Goal: Task Accomplishment & Management: Use online tool/utility

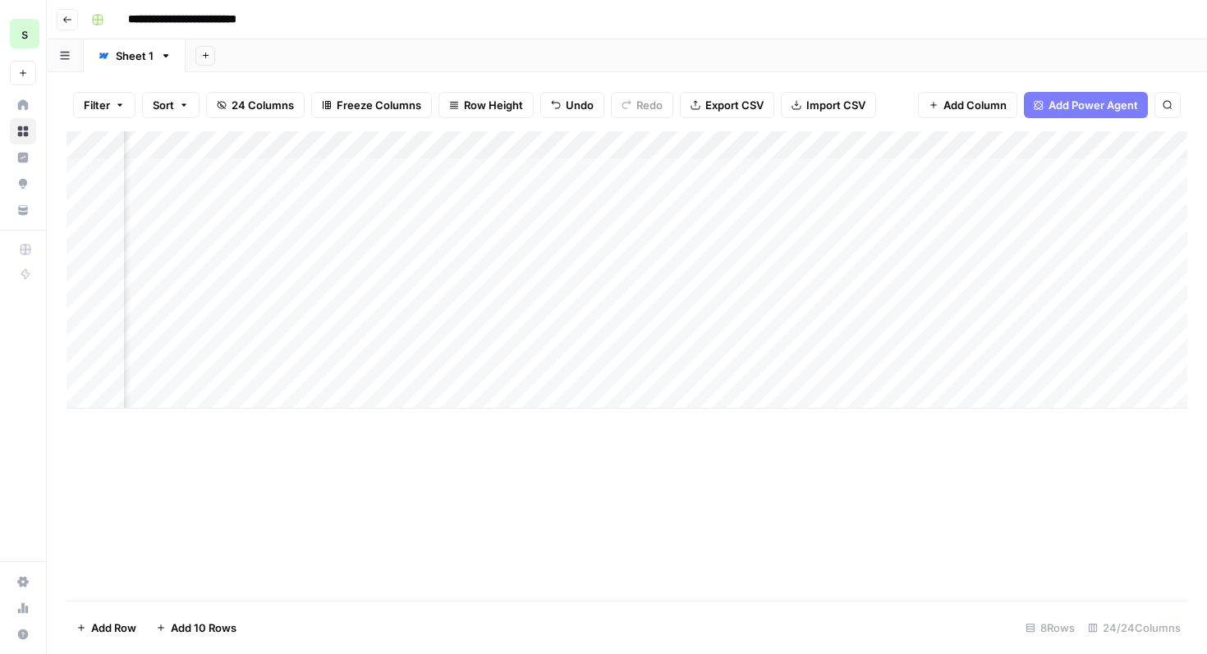
scroll to position [0, 2298]
click at [997, 608] on span "Reload" at bounding box center [989, 605] width 33 height 15
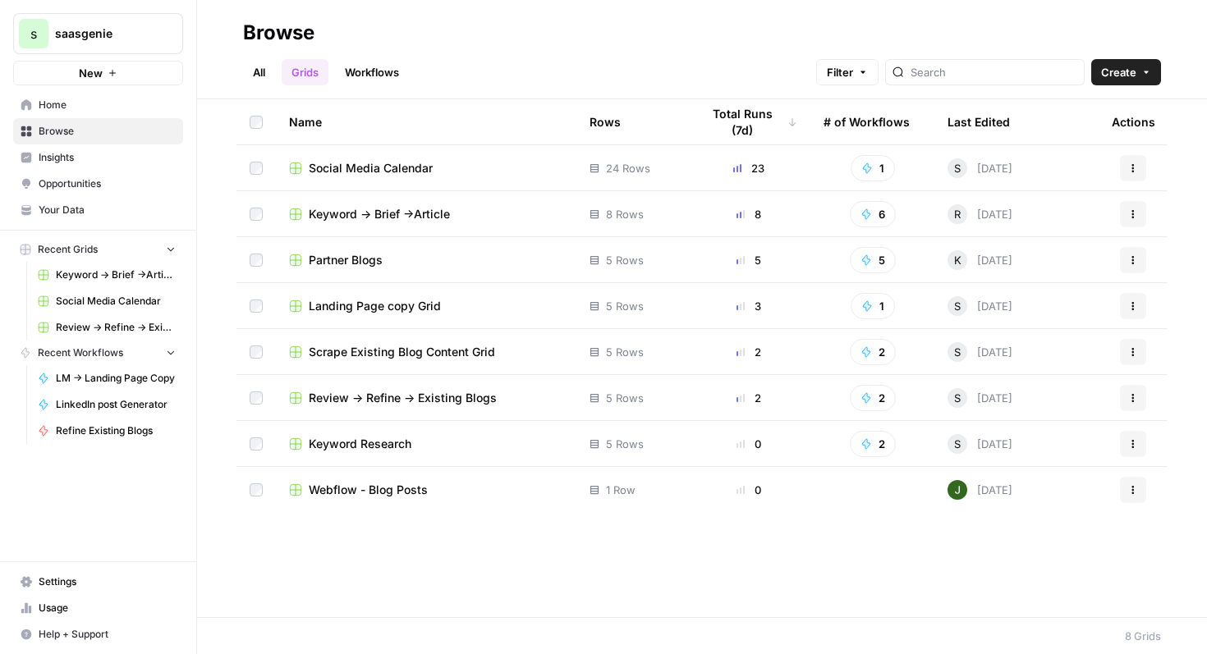
click at [366, 215] on span "Keyword -> Brief ->Article" at bounding box center [379, 214] width 141 height 16
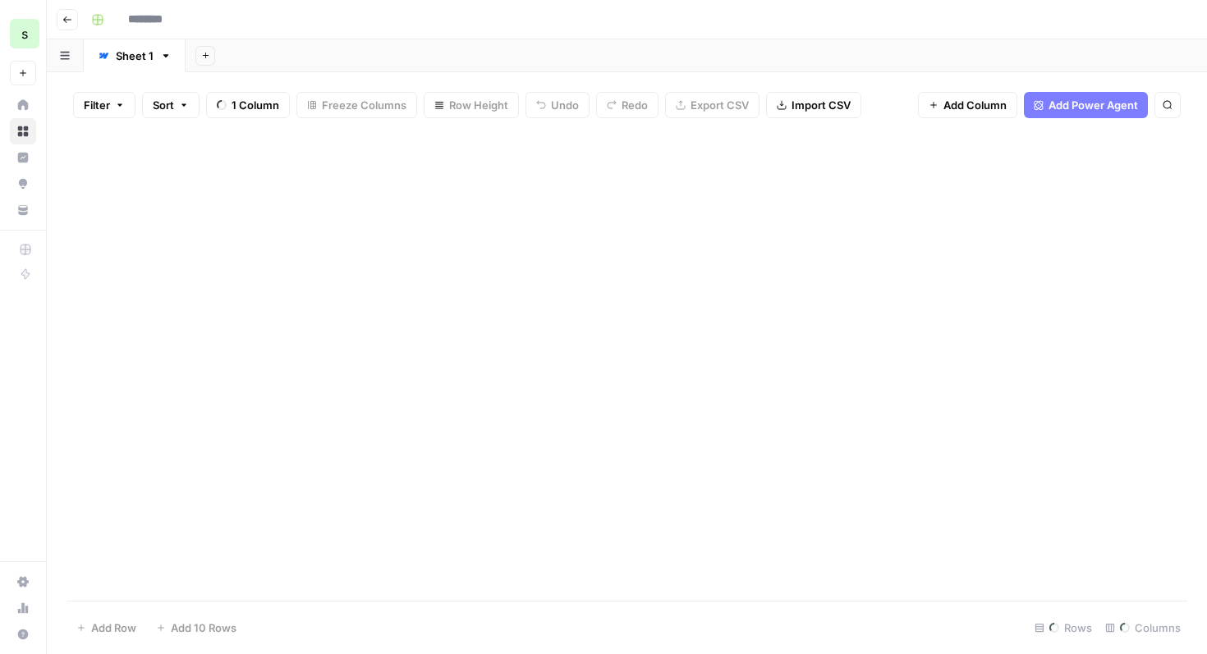
type input "**********"
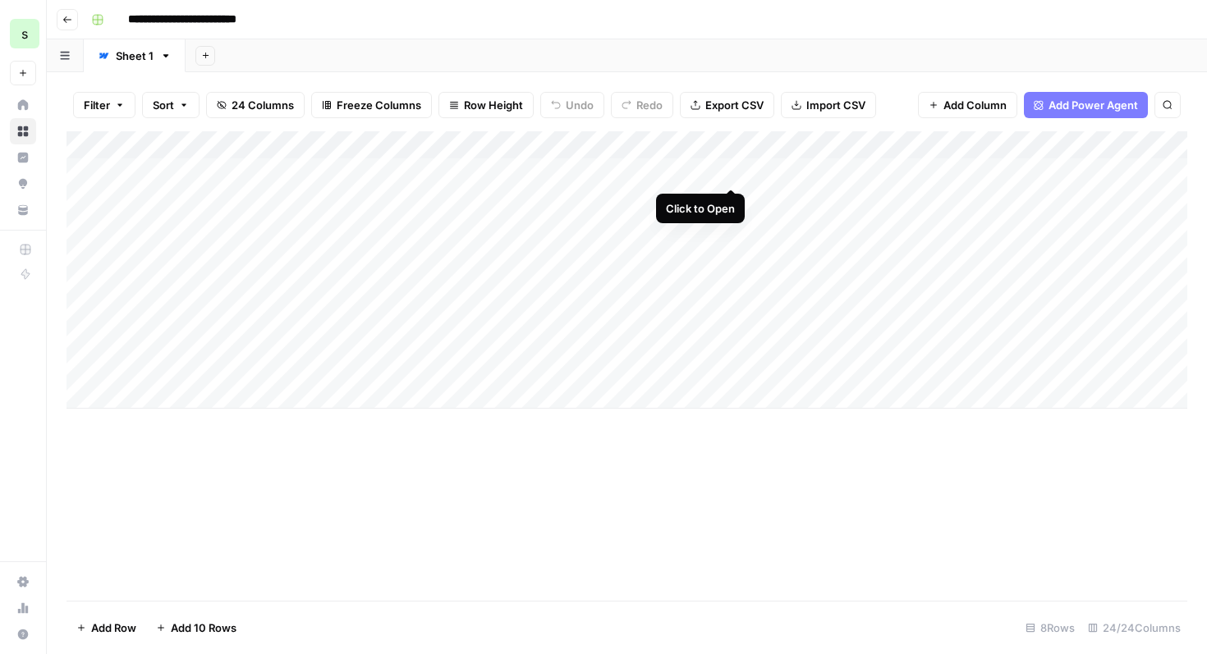
click at [732, 173] on div "Add Column" at bounding box center [627, 270] width 1121 height 278
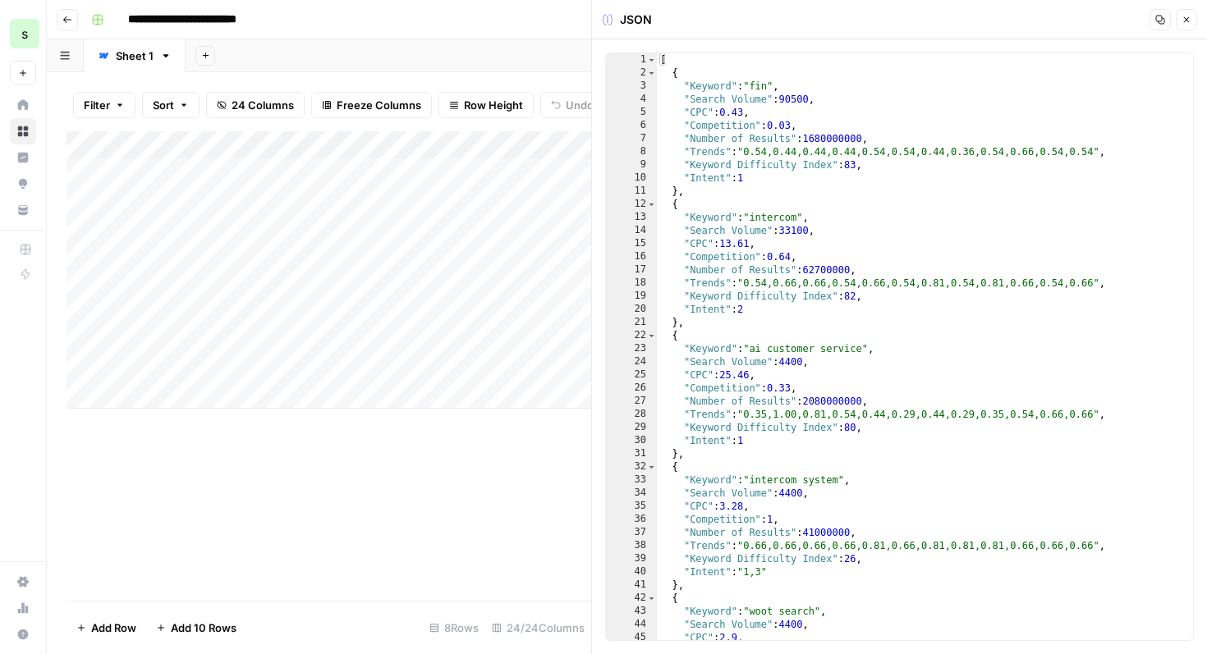
click at [1188, 21] on icon "button" at bounding box center [1187, 20] width 6 height 6
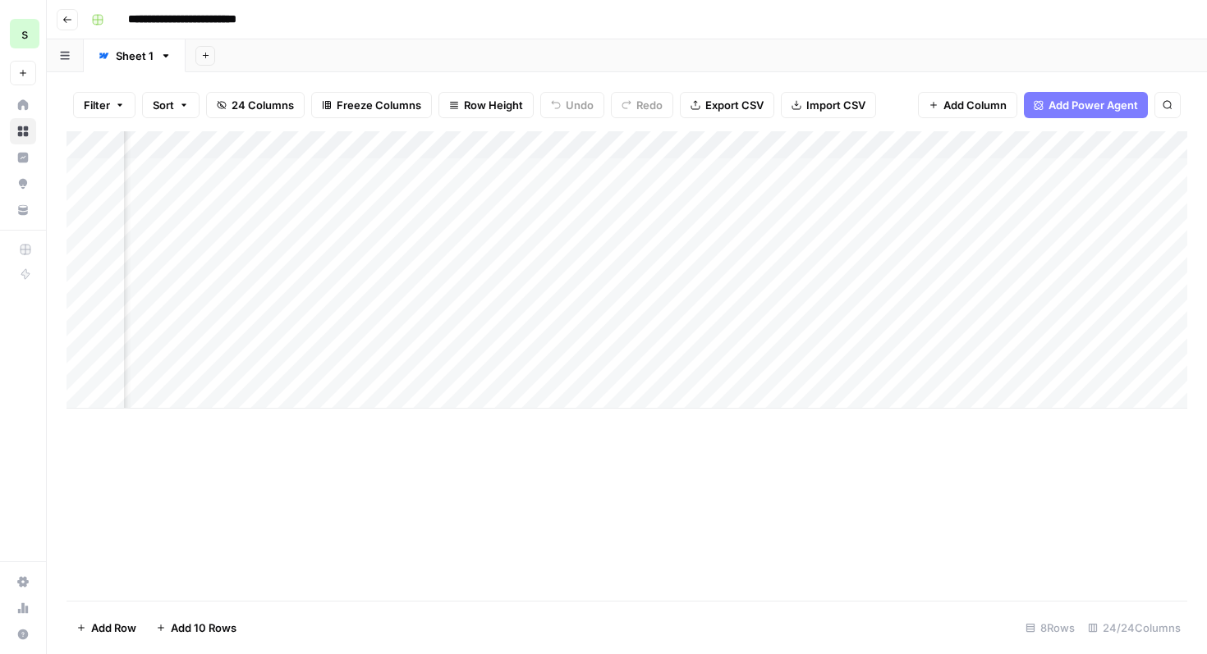
scroll to position [0, 177]
click at [914, 175] on div "Add Column" at bounding box center [627, 270] width 1121 height 278
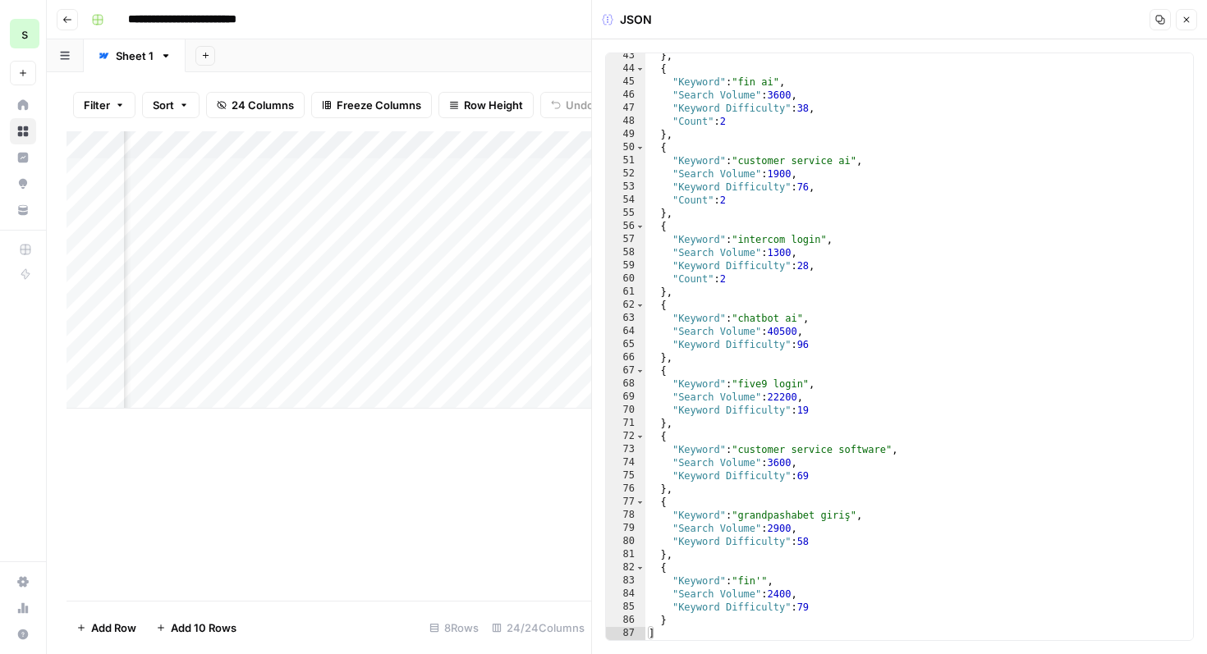
scroll to position [556, 0]
click at [1191, 24] on icon "button" at bounding box center [1187, 20] width 10 height 10
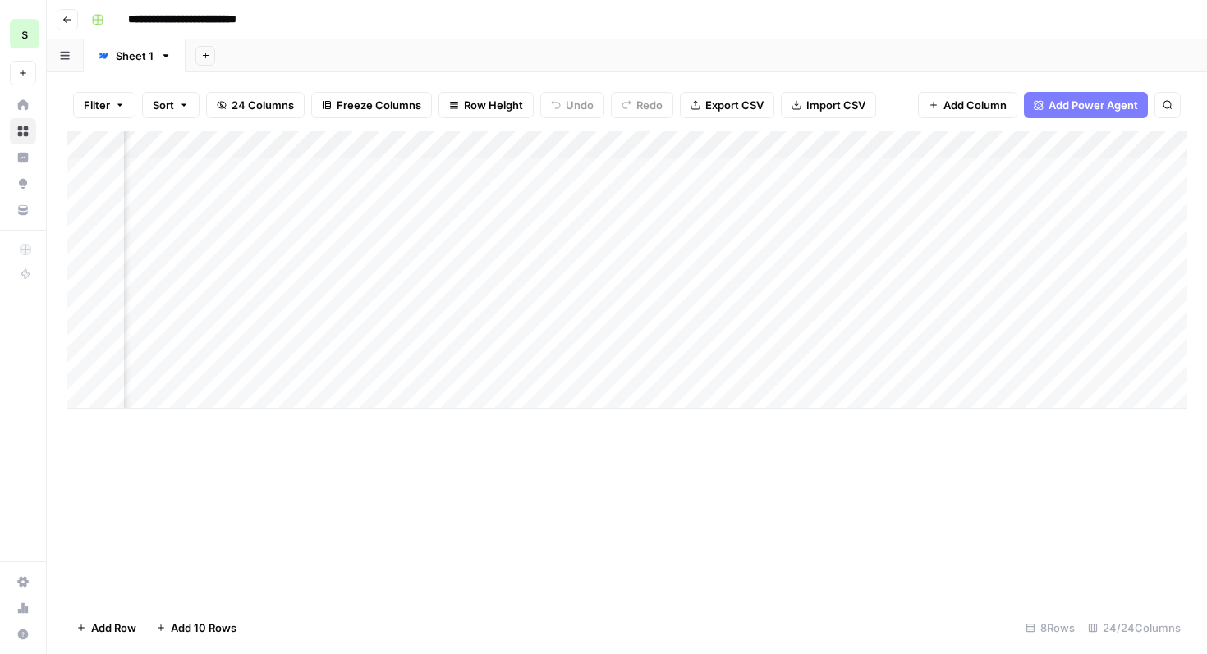
scroll to position [0, 847]
click at [886, 171] on div "Add Column" at bounding box center [627, 270] width 1121 height 278
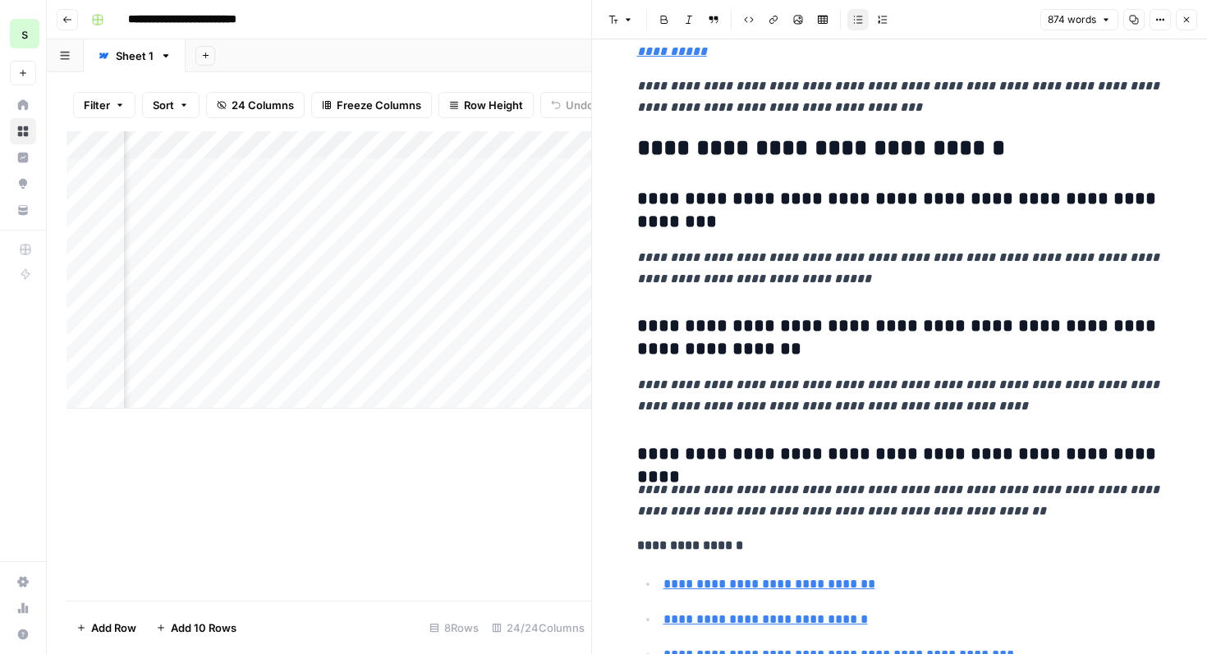
scroll to position [4779, 0]
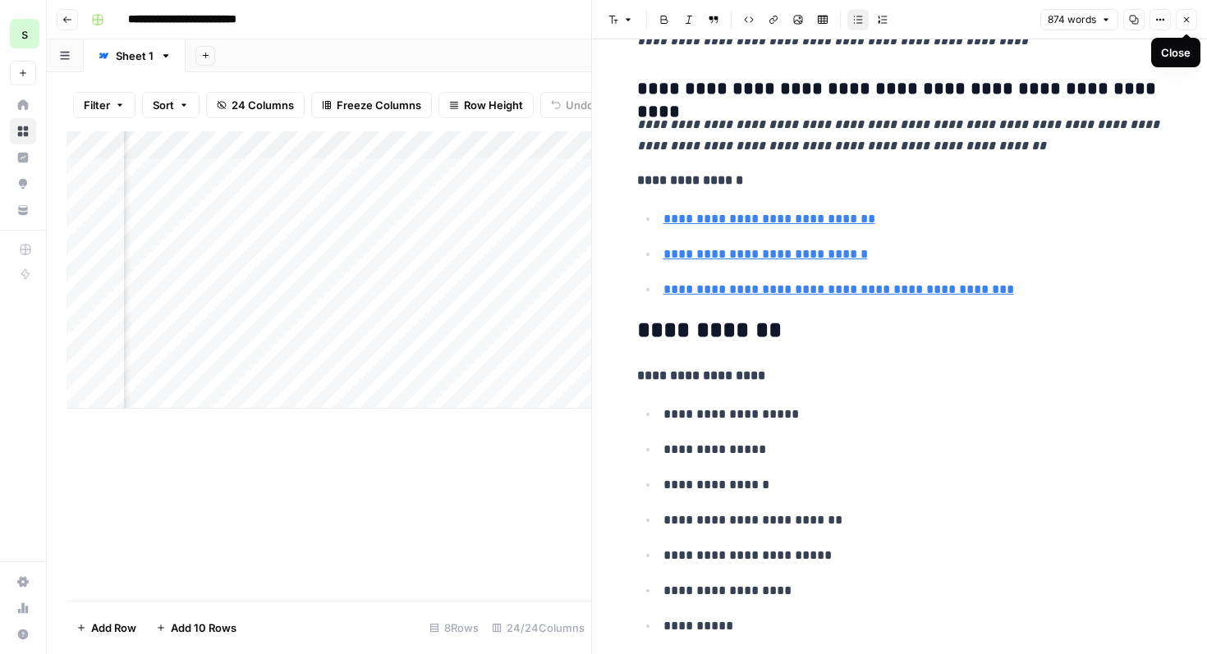
click at [1192, 25] on button "Close" at bounding box center [1186, 19] width 21 height 21
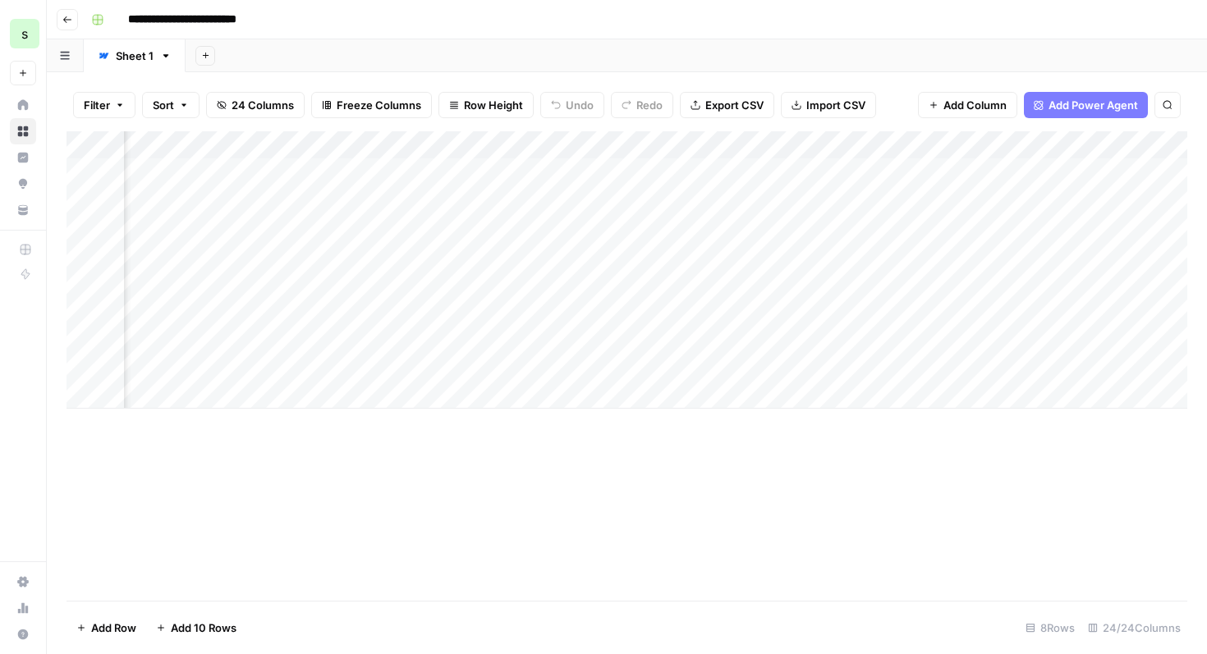
scroll to position [0, 2297]
click at [845, 197] on div "Add Column" at bounding box center [627, 270] width 1121 height 278
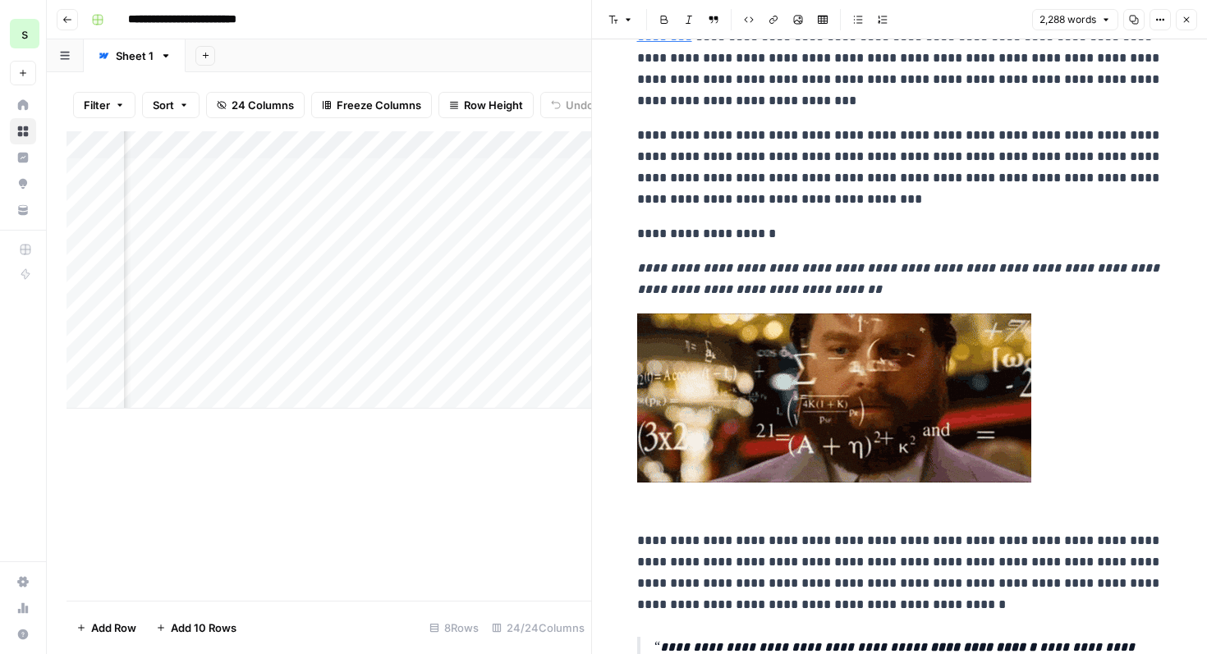
scroll to position [149, 0]
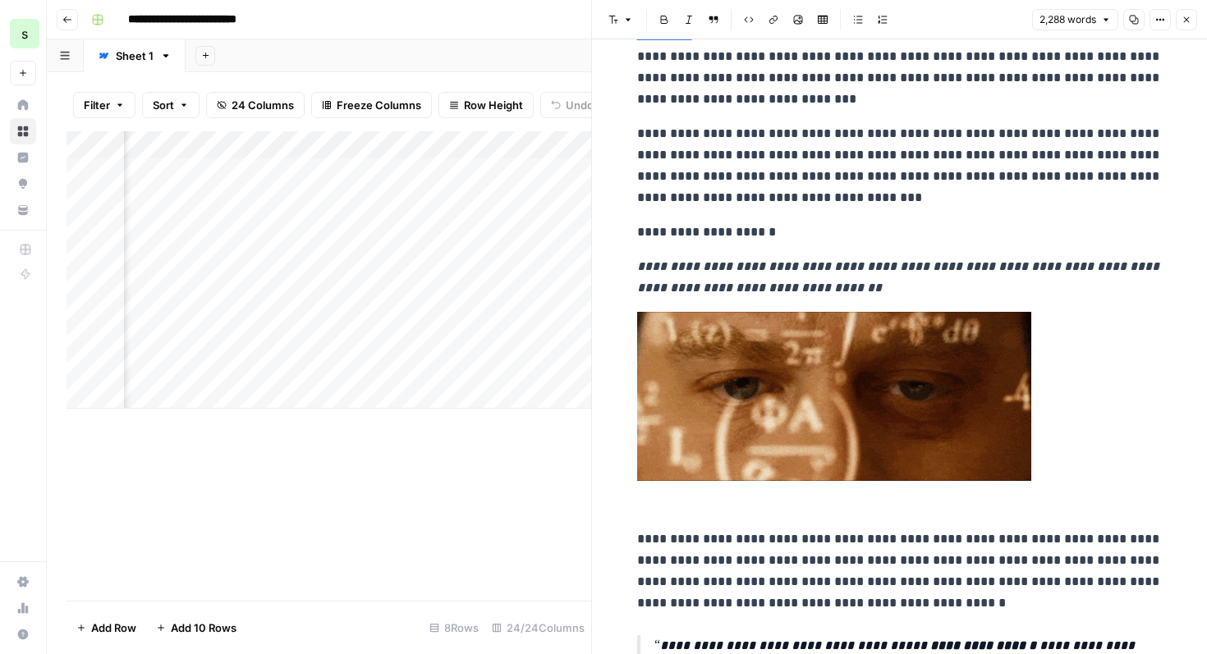
click at [1191, 21] on button "Close" at bounding box center [1186, 19] width 21 height 21
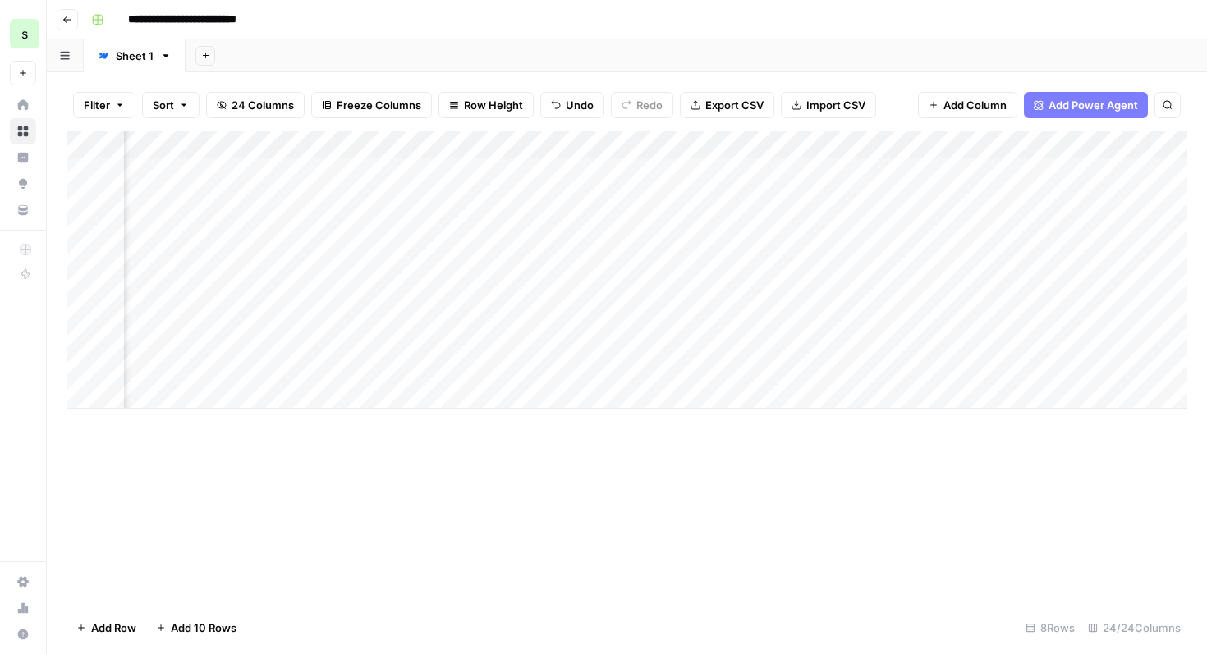
scroll to position [0, 3319]
click at [71, 19] on span "Go back" at bounding box center [71, 19] width 1 height 1
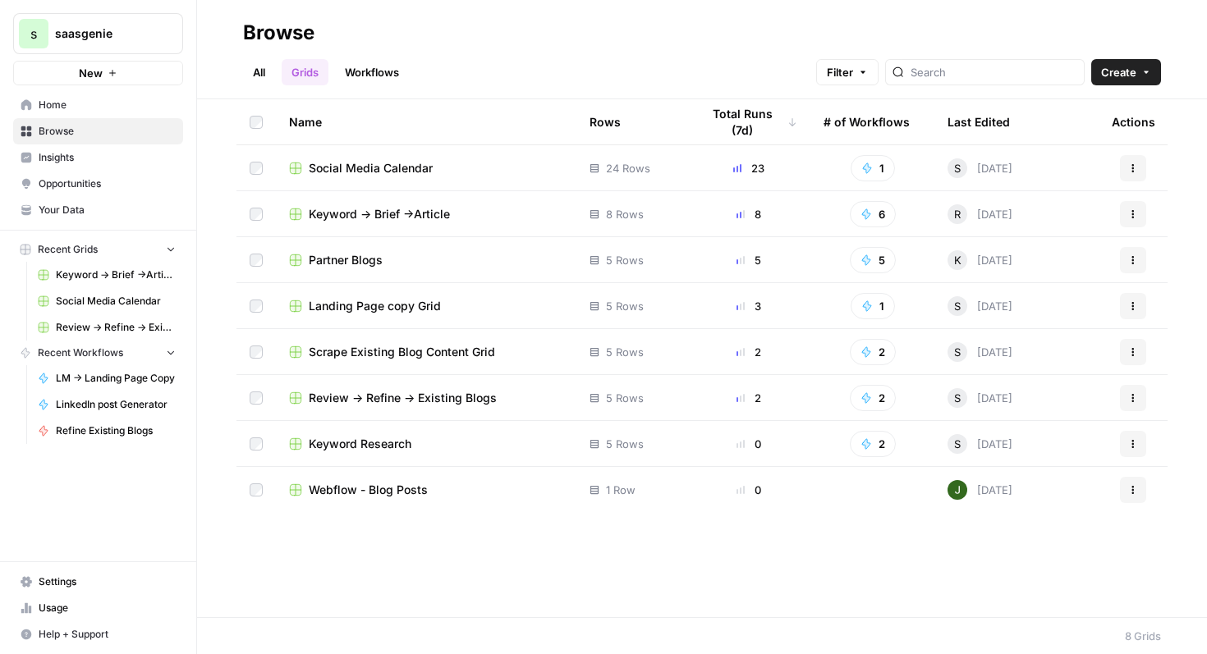
click at [392, 167] on span "Social Media Calendar" at bounding box center [371, 168] width 124 height 16
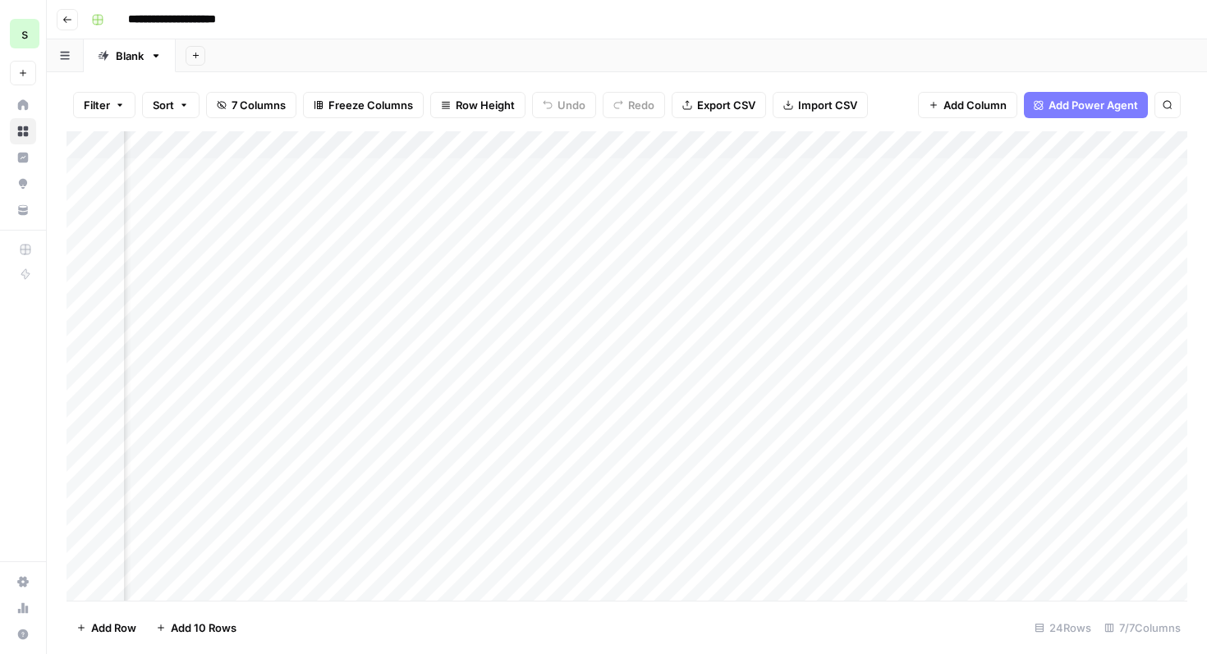
scroll to position [0, 559]
click at [916, 147] on div "Add Column" at bounding box center [627, 366] width 1121 height 470
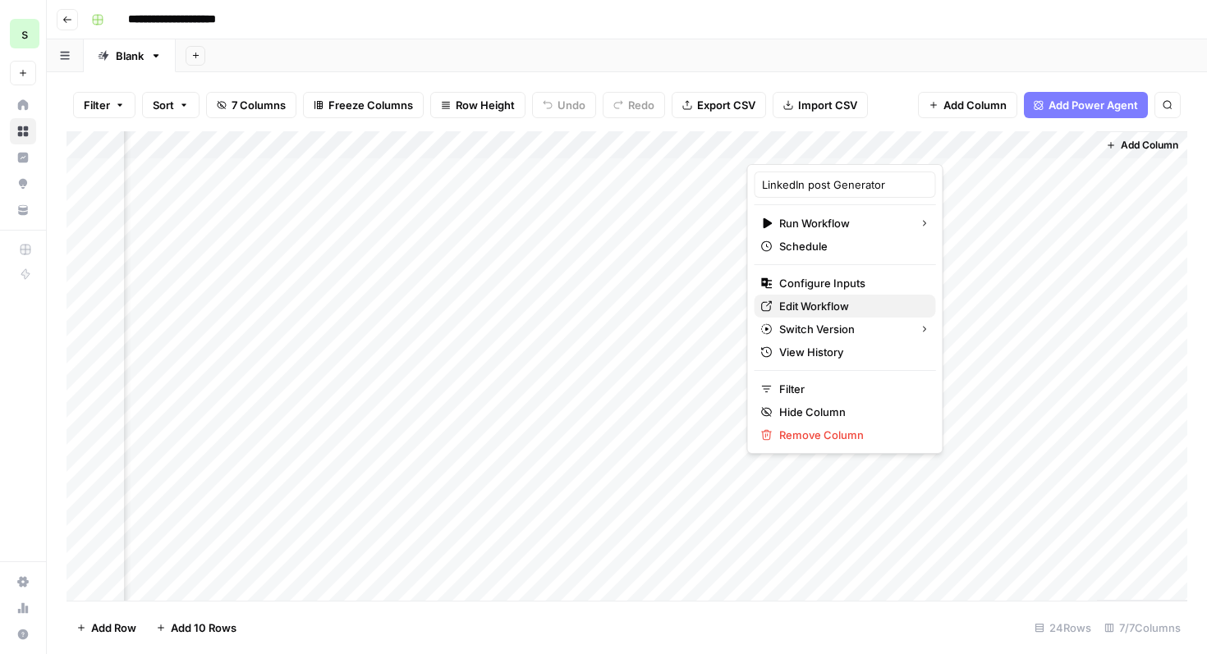
click at [839, 304] on span "Edit Workflow" at bounding box center [851, 306] width 144 height 16
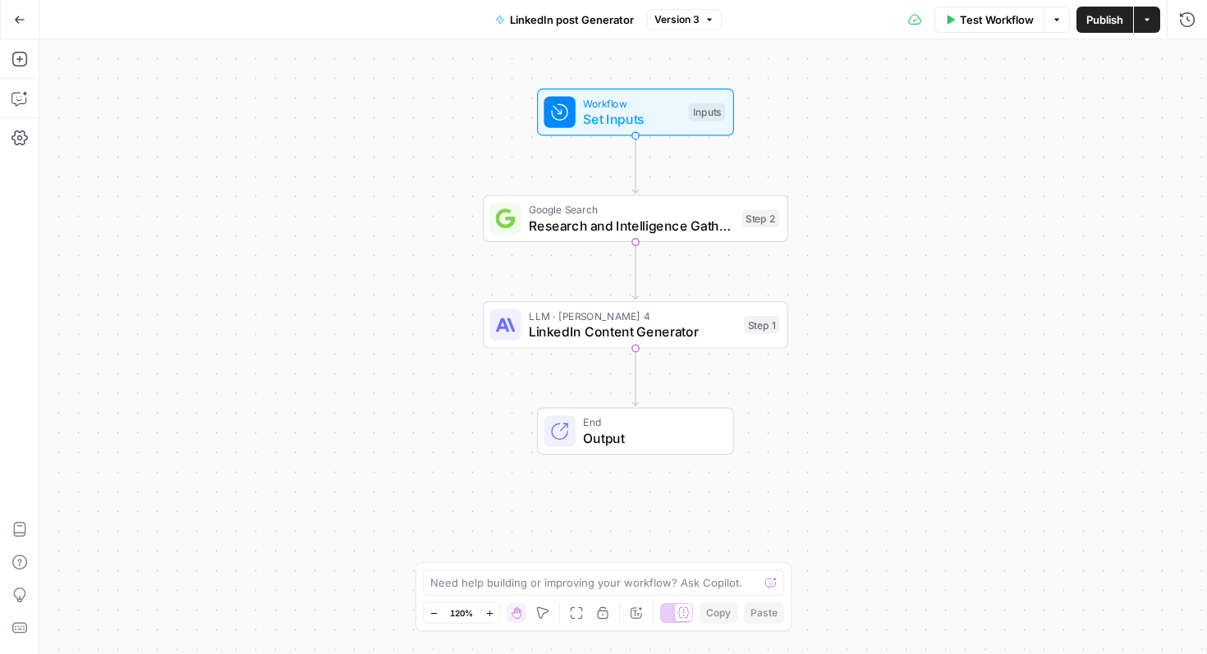
click at [11, 26] on button "Go Back" at bounding box center [20, 20] width 30 height 30
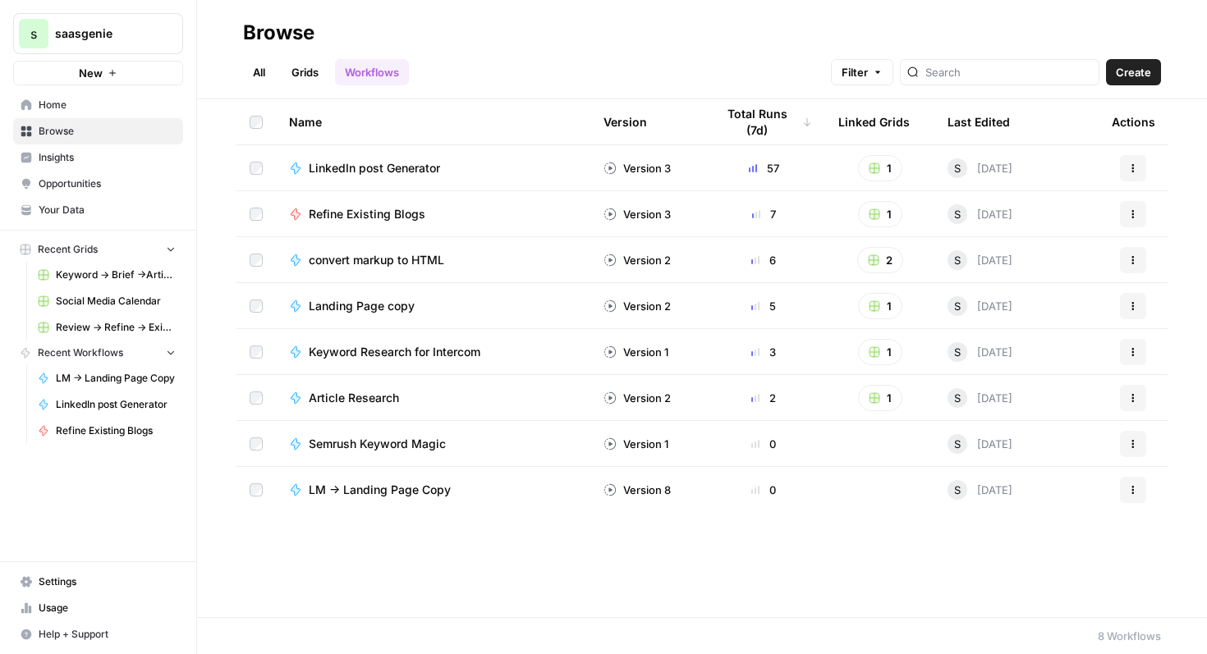
click at [310, 74] on link "Grids" at bounding box center [305, 72] width 47 height 26
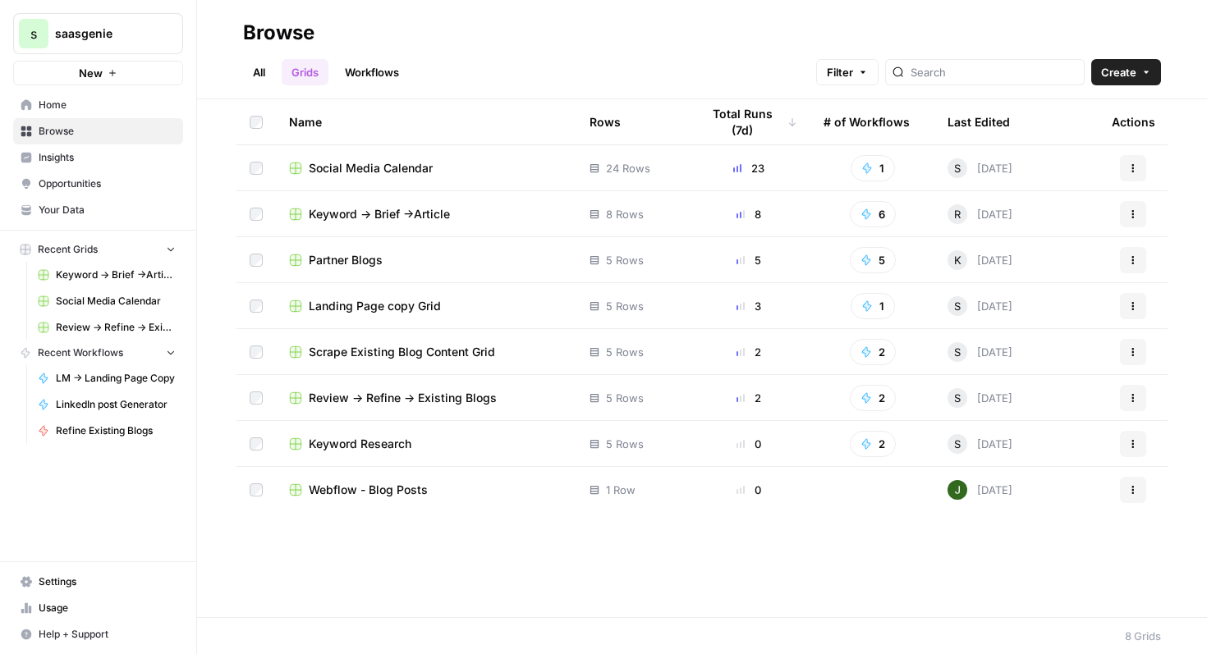
click at [415, 163] on span "Social Media Calendar" at bounding box center [371, 168] width 124 height 16
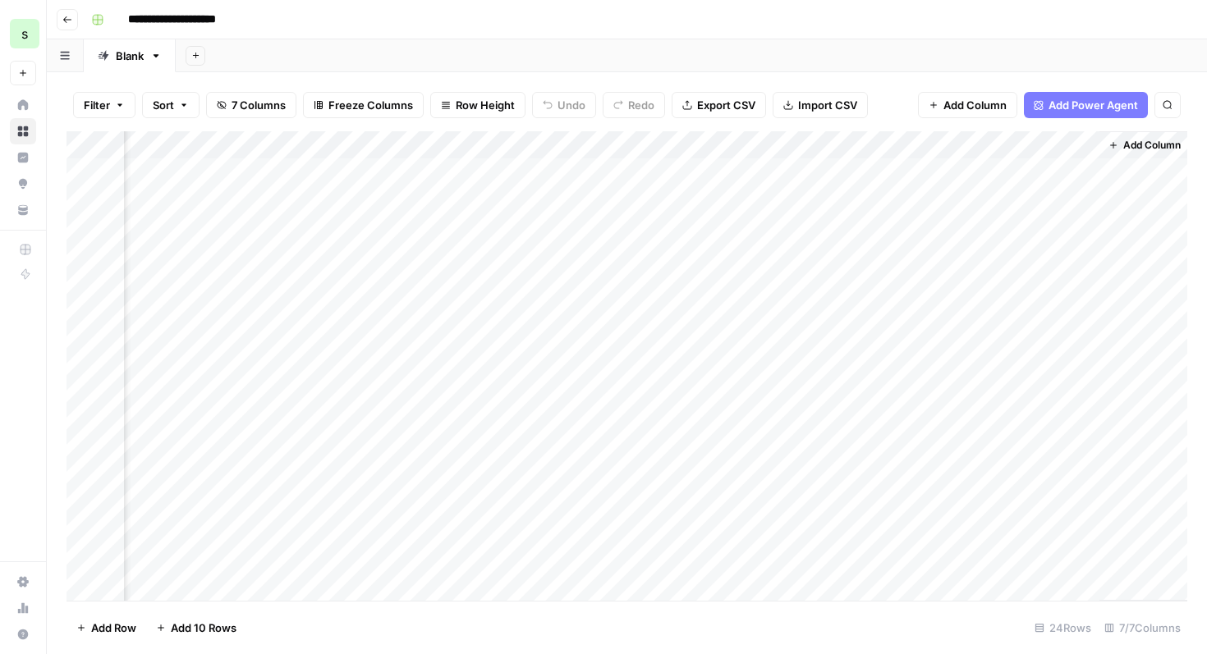
scroll to position [0, 559]
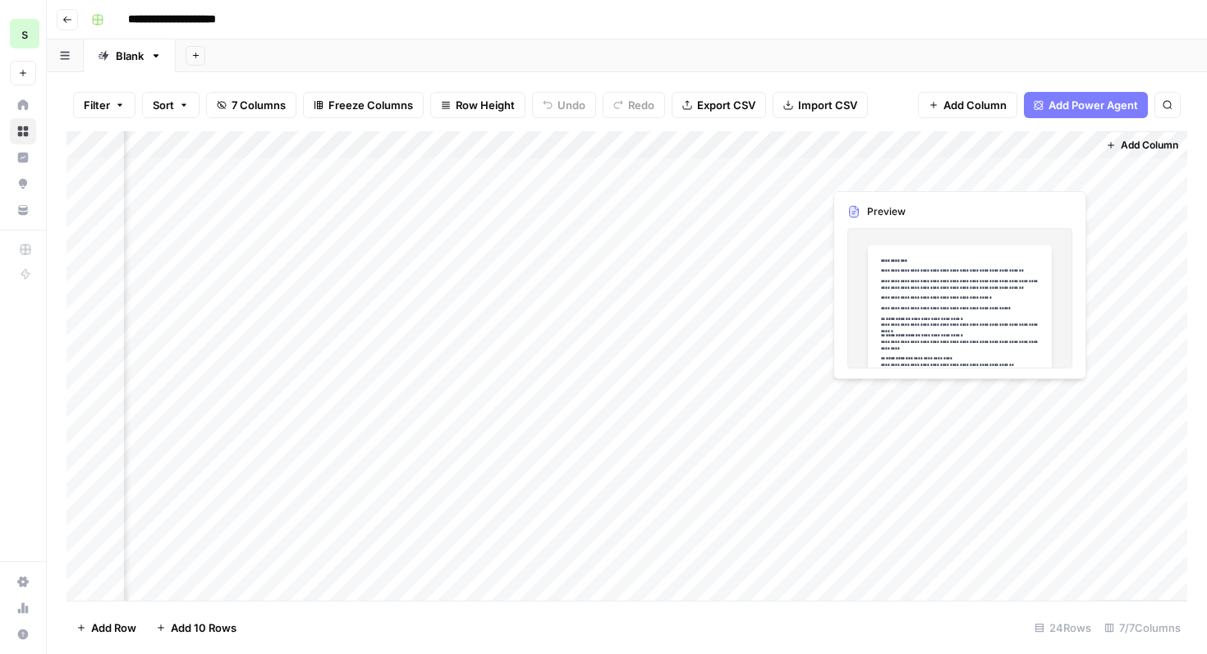
click at [1080, 174] on div "Add Column" at bounding box center [627, 366] width 1121 height 470
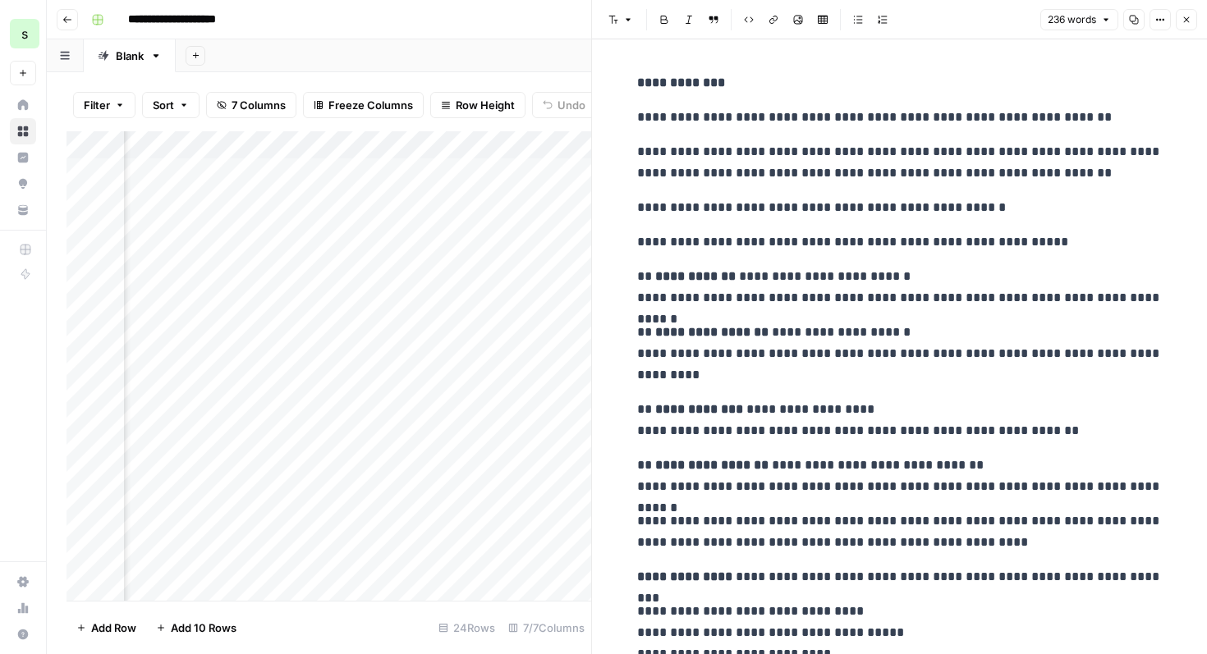
scroll to position [280, 0]
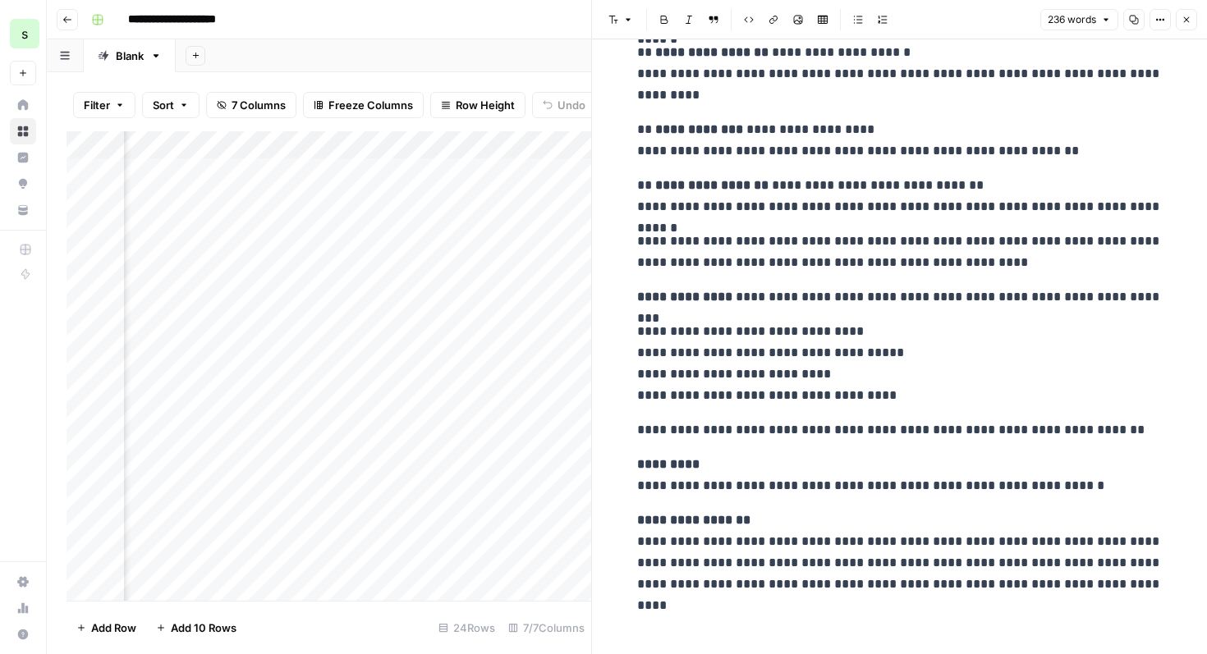
click at [1195, 17] on button "Close" at bounding box center [1186, 19] width 21 height 21
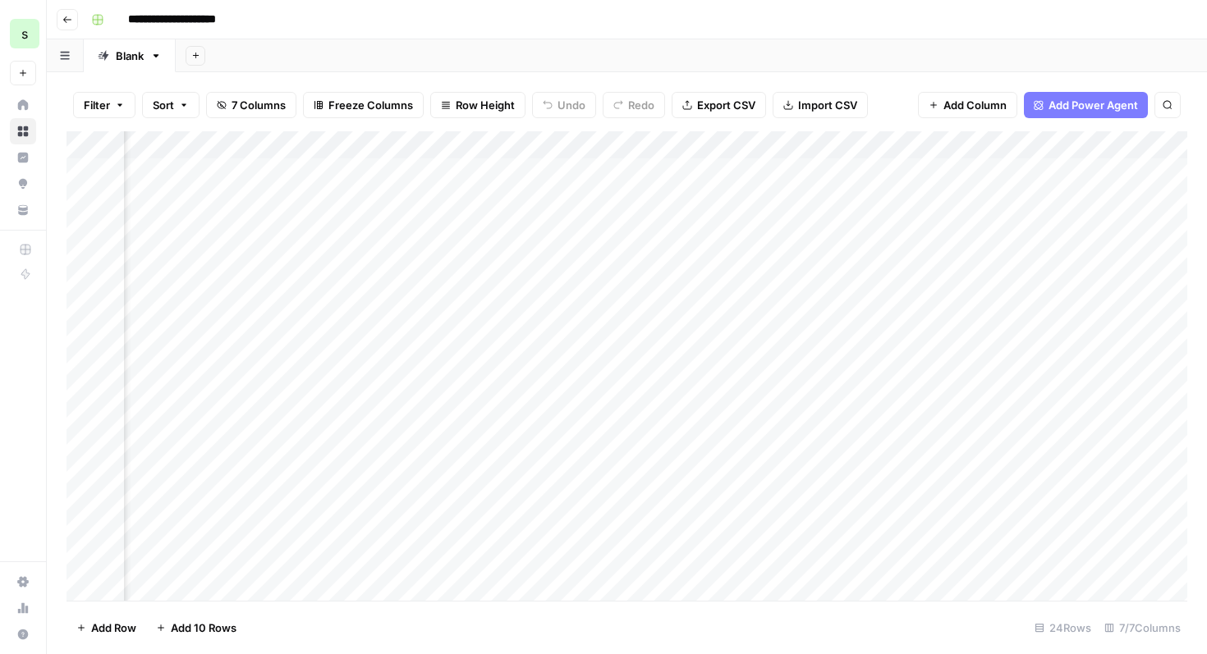
scroll to position [0, 559]
click at [1077, 255] on div "Add Column" at bounding box center [627, 366] width 1121 height 470
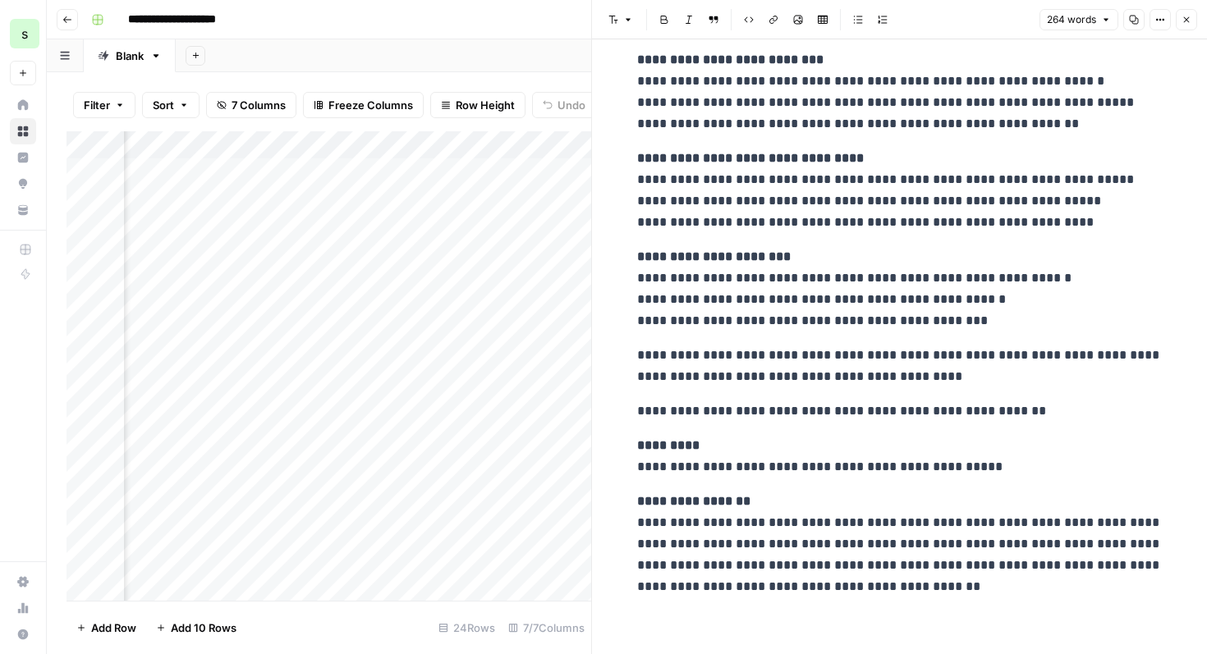
scroll to position [347, 0]
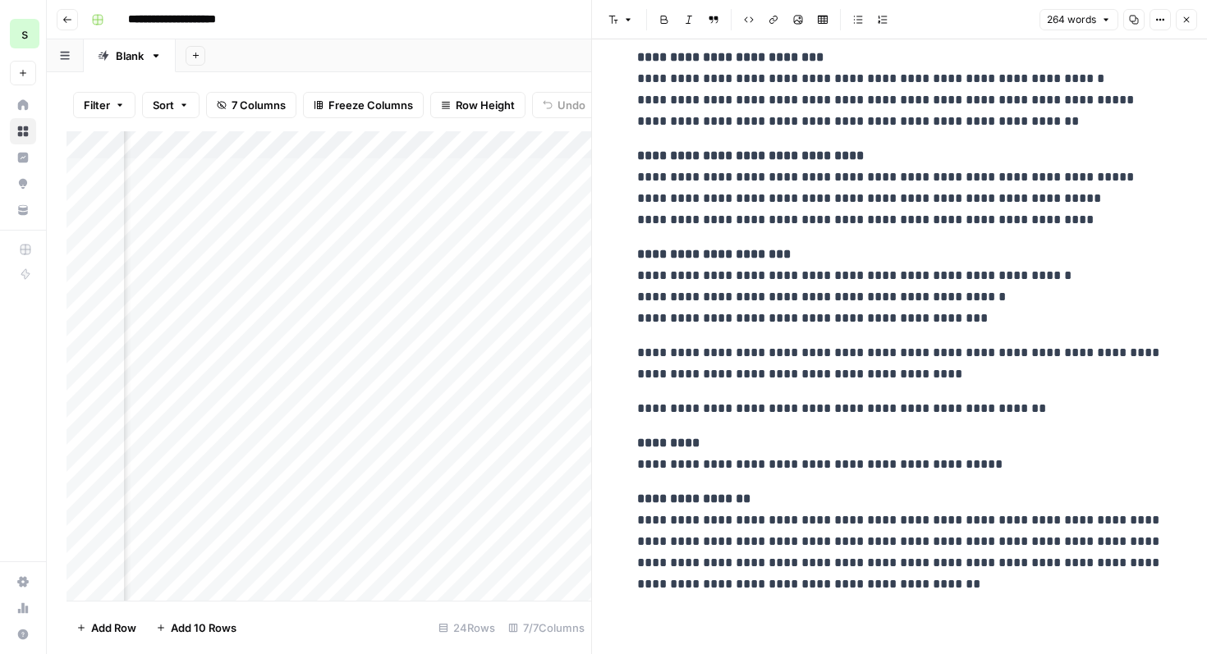
click at [1186, 16] on icon "button" at bounding box center [1187, 20] width 10 height 10
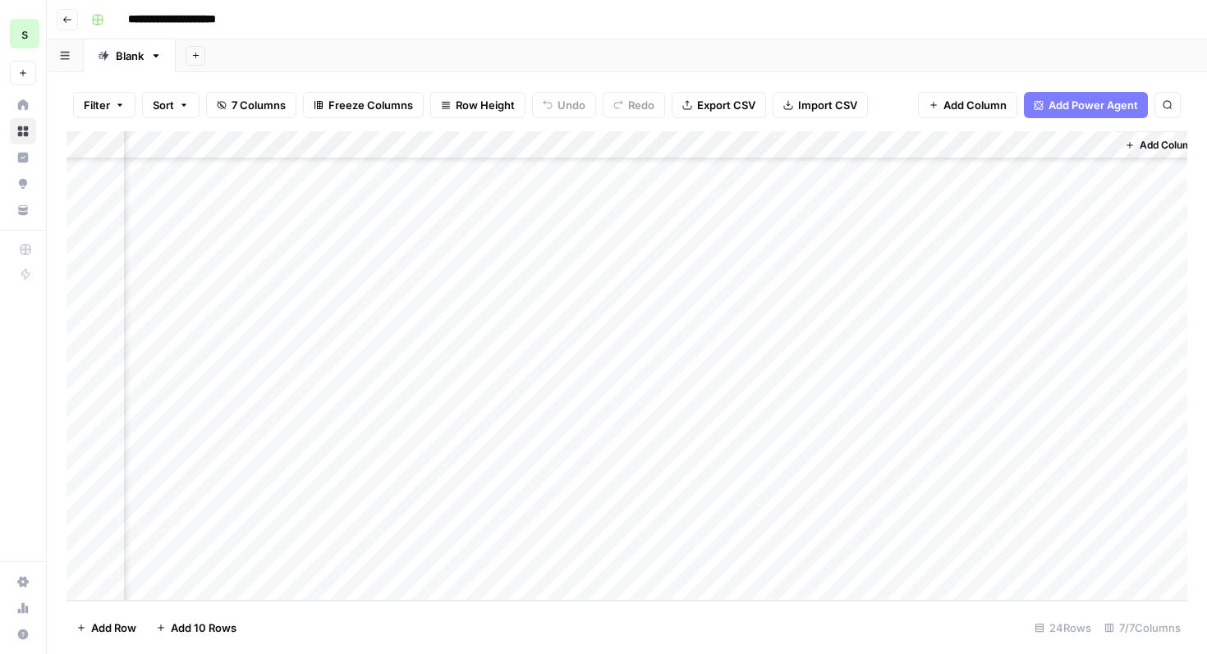
scroll to position [0, 539]
click at [68, 21] on icon "button" at bounding box center [67, 20] width 10 height 10
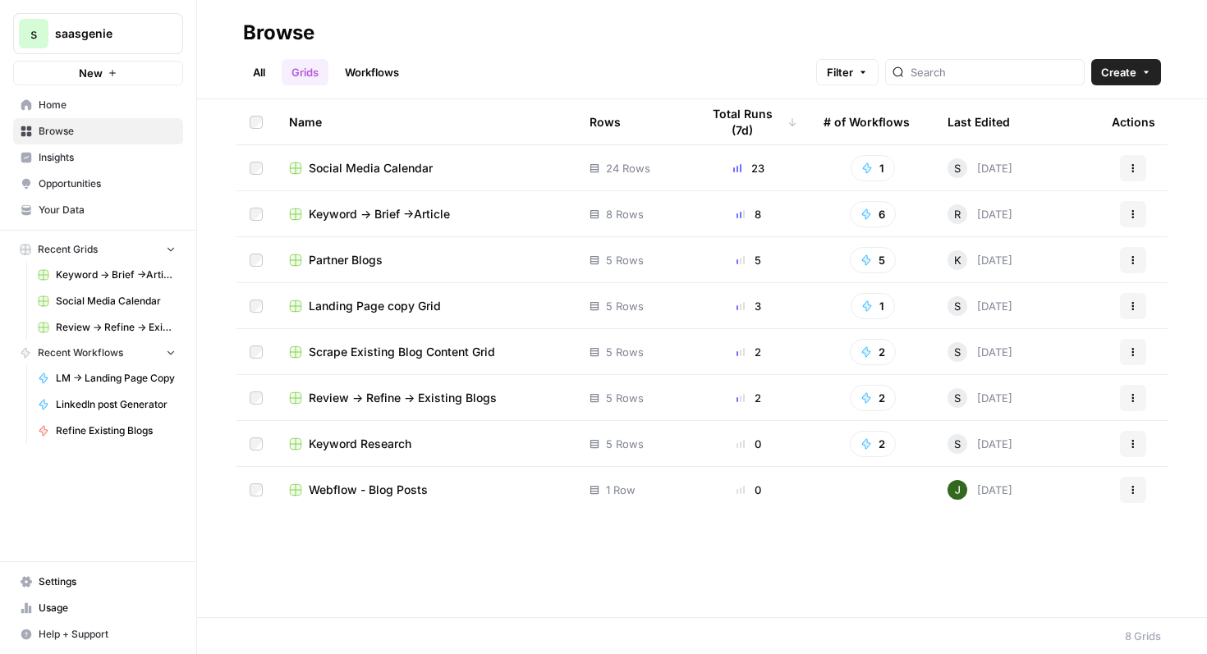
click at [417, 170] on span "Social Media Calendar" at bounding box center [371, 168] width 124 height 16
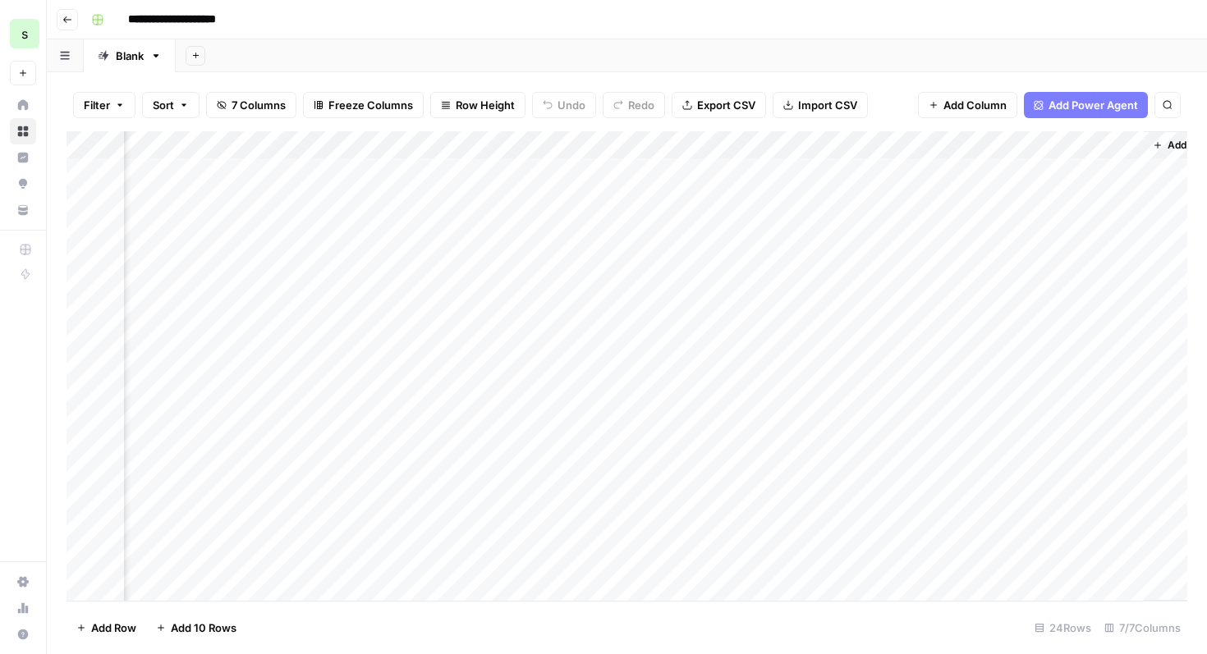
scroll to position [0, 559]
click at [1127, 147] on span "Add Column" at bounding box center [1149, 145] width 57 height 15
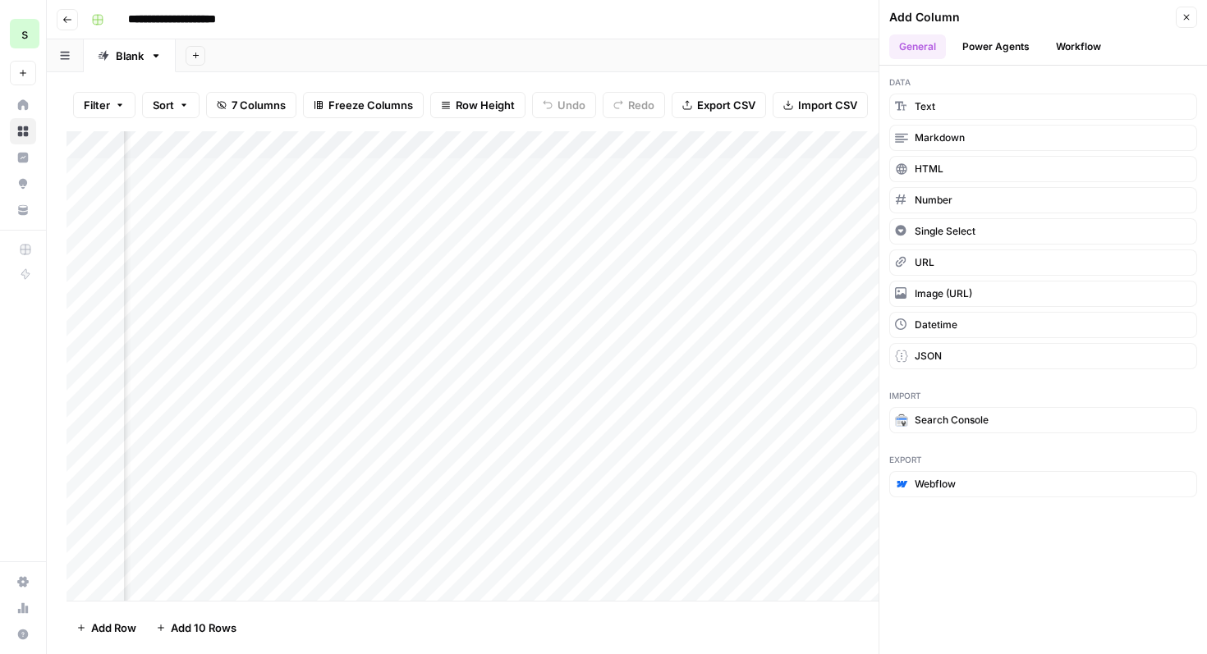
click at [1076, 54] on button "Workflow" at bounding box center [1078, 46] width 65 height 25
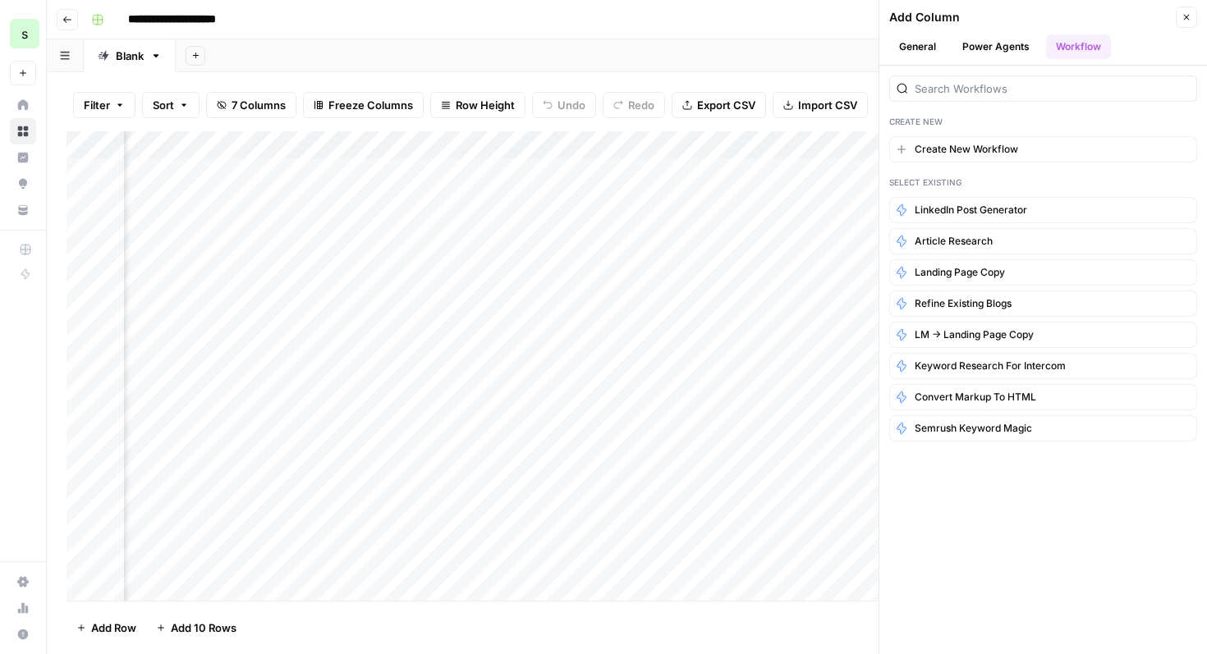
click at [1192, 20] on button "Close" at bounding box center [1186, 17] width 21 height 21
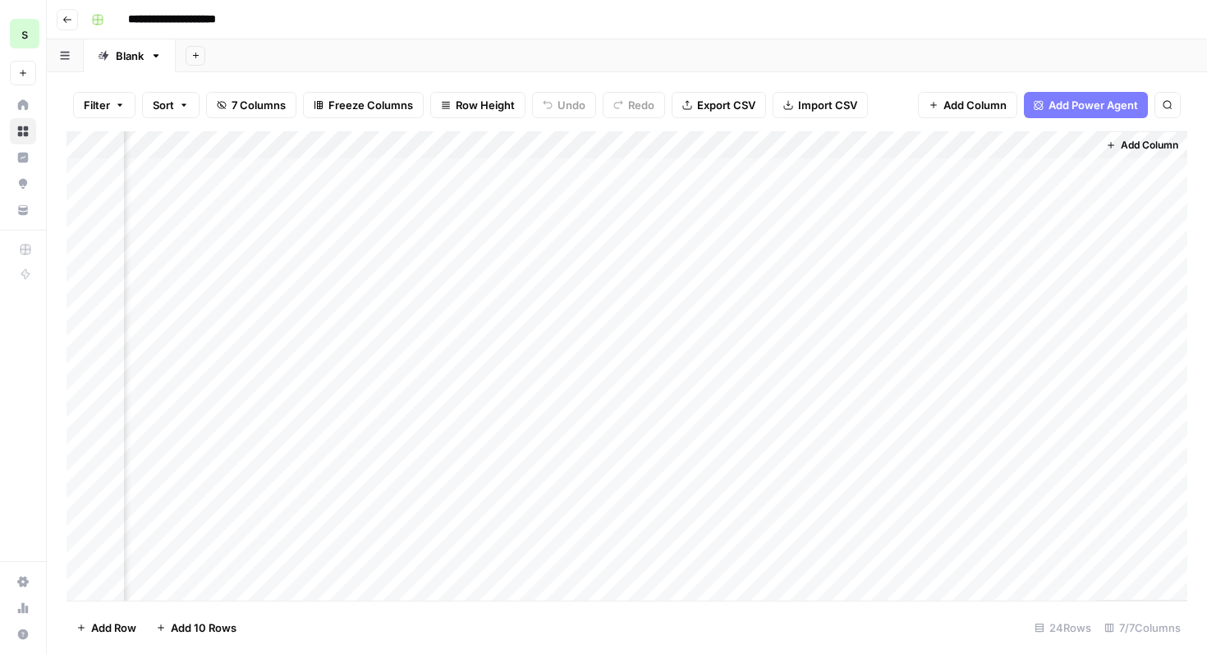
click at [62, 23] on icon "button" at bounding box center [67, 20] width 10 height 10
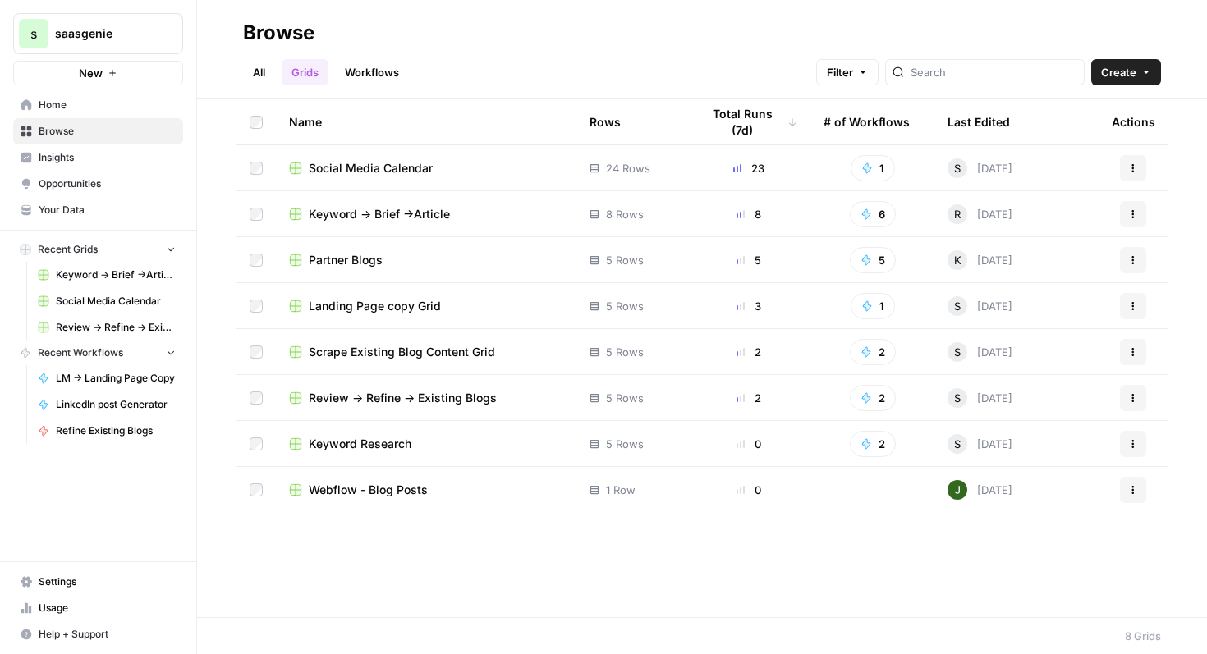
click at [429, 305] on span "Landing Page copy Grid" at bounding box center [375, 306] width 132 height 16
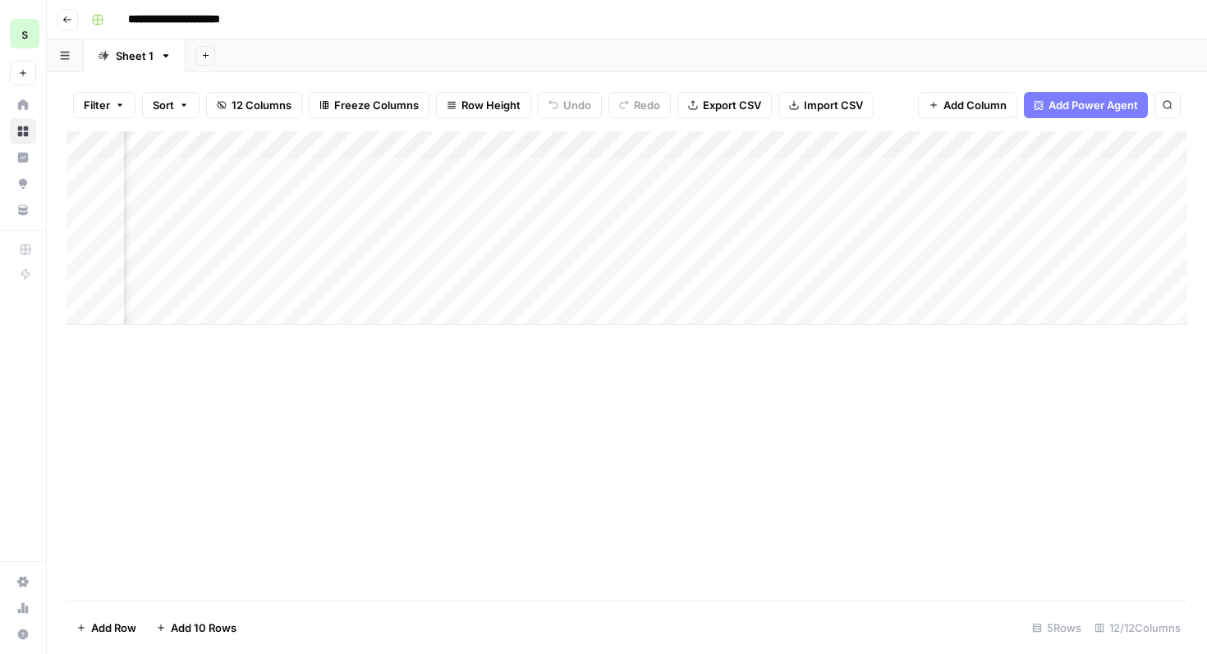
scroll to position [0, 1008]
click at [783, 229] on div "Add Column" at bounding box center [627, 228] width 1121 height 194
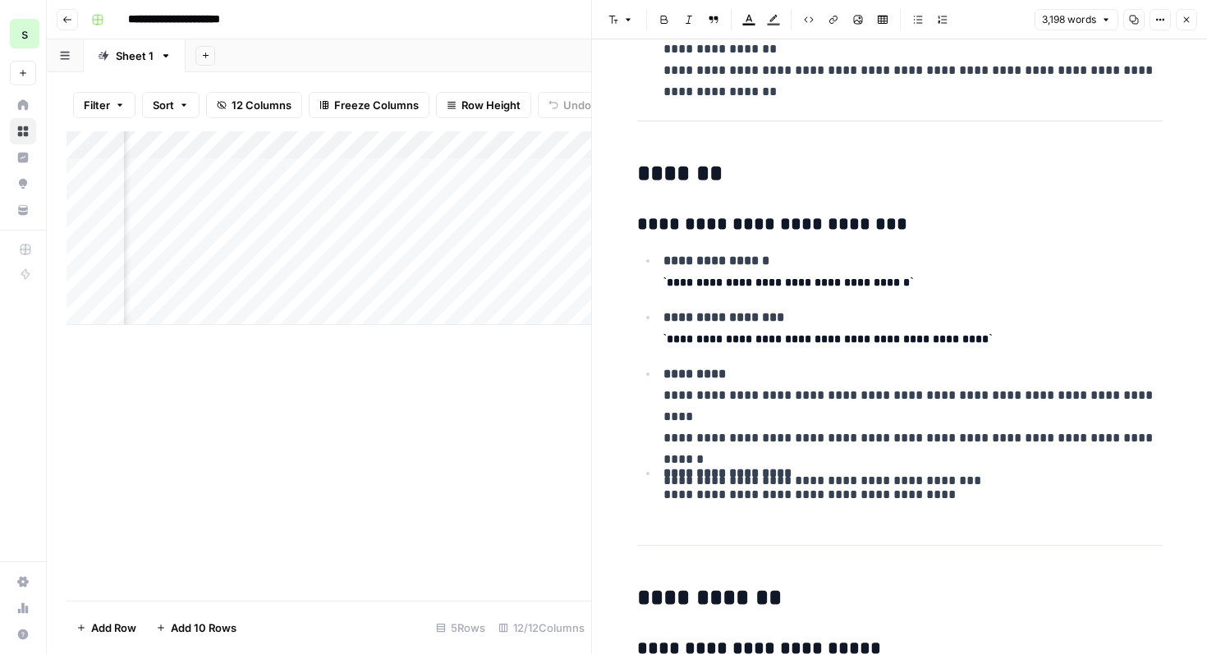
scroll to position [10322, 0]
